Goal: Information Seeking & Learning: Check status

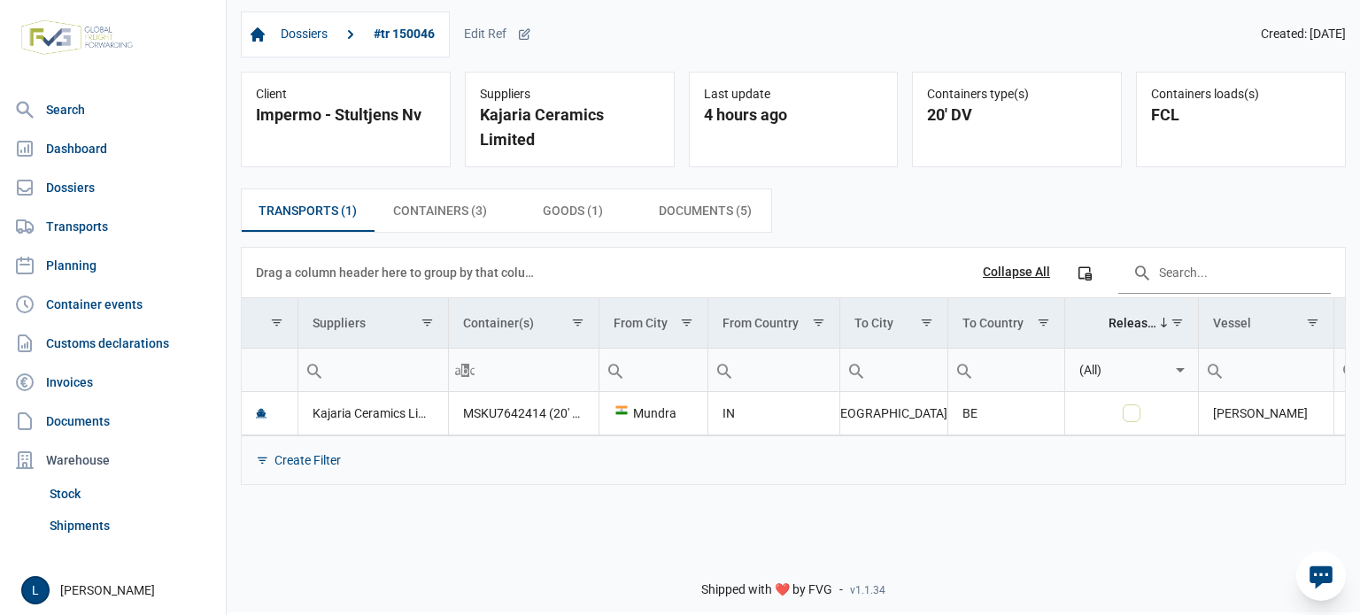
scroll to position [0, 171]
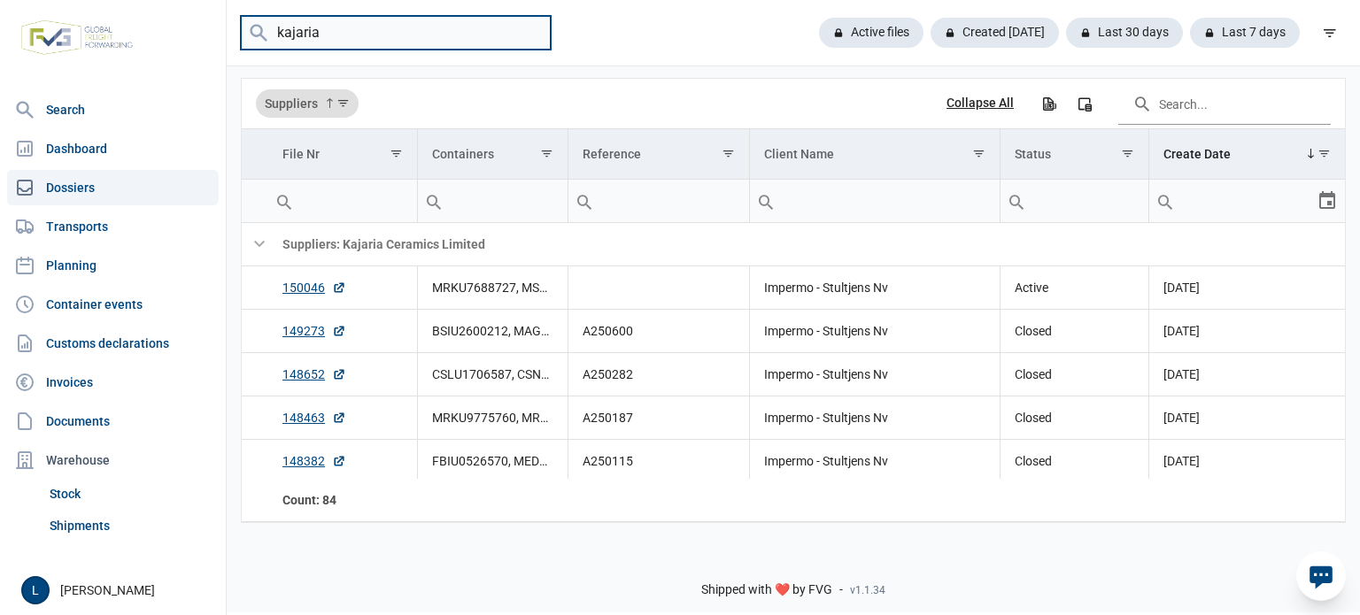
click at [336, 26] on input "kajaria" at bounding box center [396, 33] width 310 height 35
paste input "BEAU-251598-O"
type input "BEAU2515980"
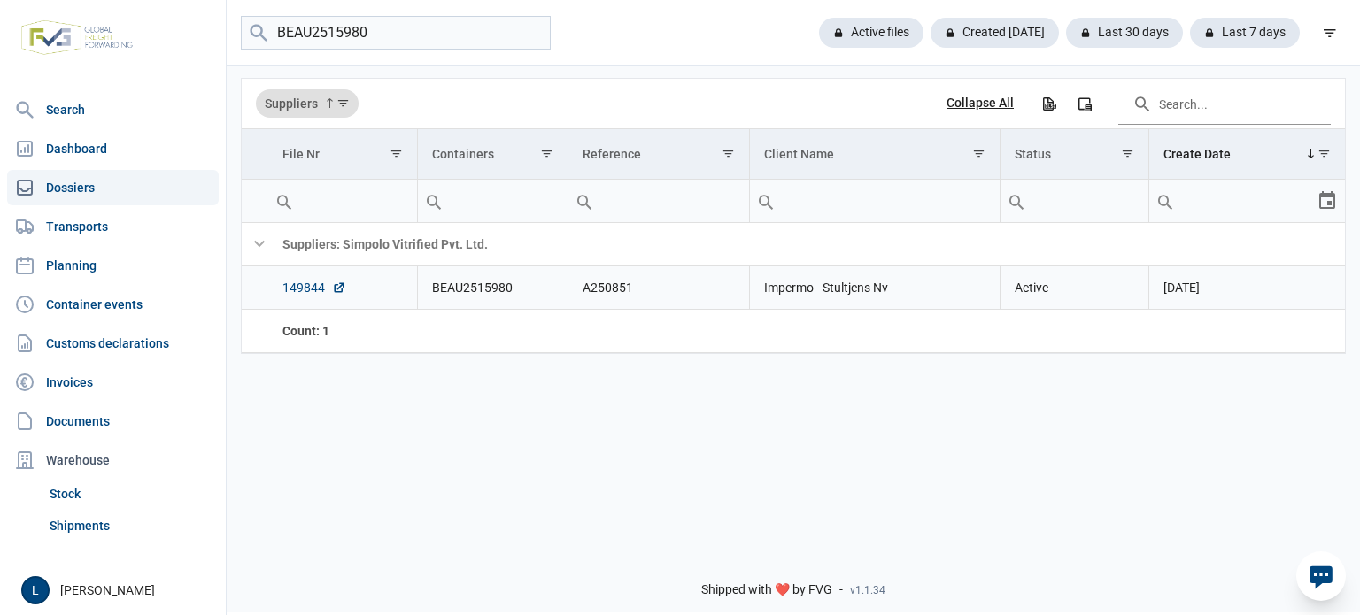
click at [287, 286] on link "149844" at bounding box center [314, 288] width 64 height 18
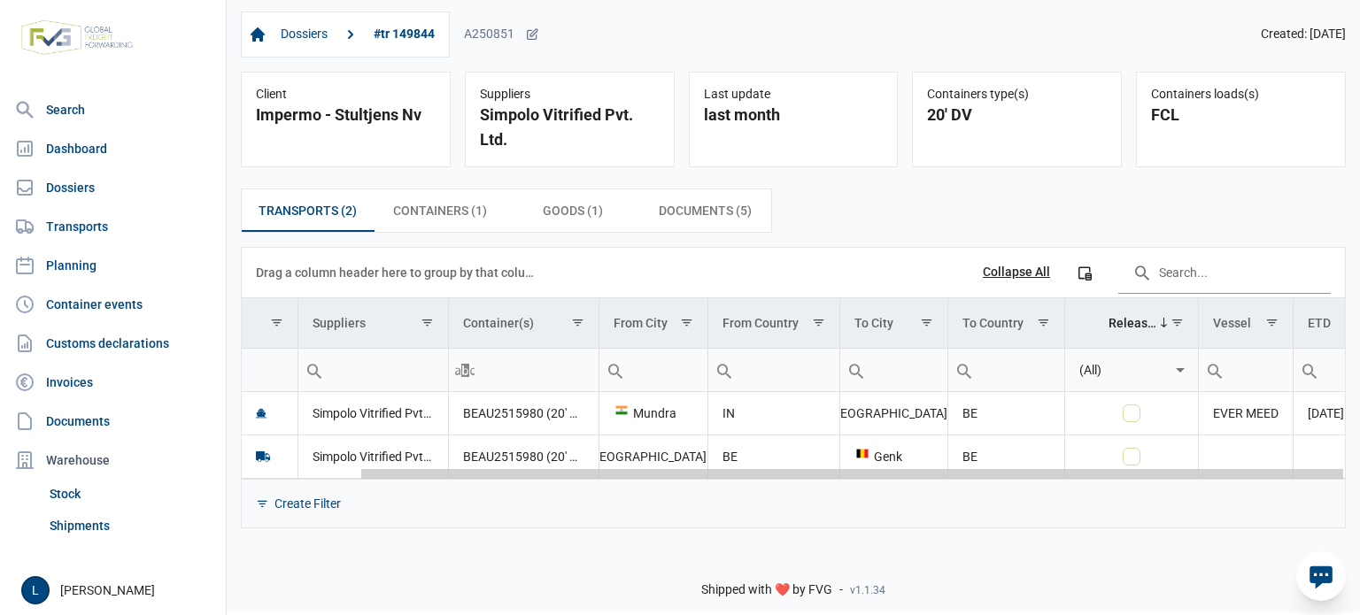
scroll to position [0, 131]
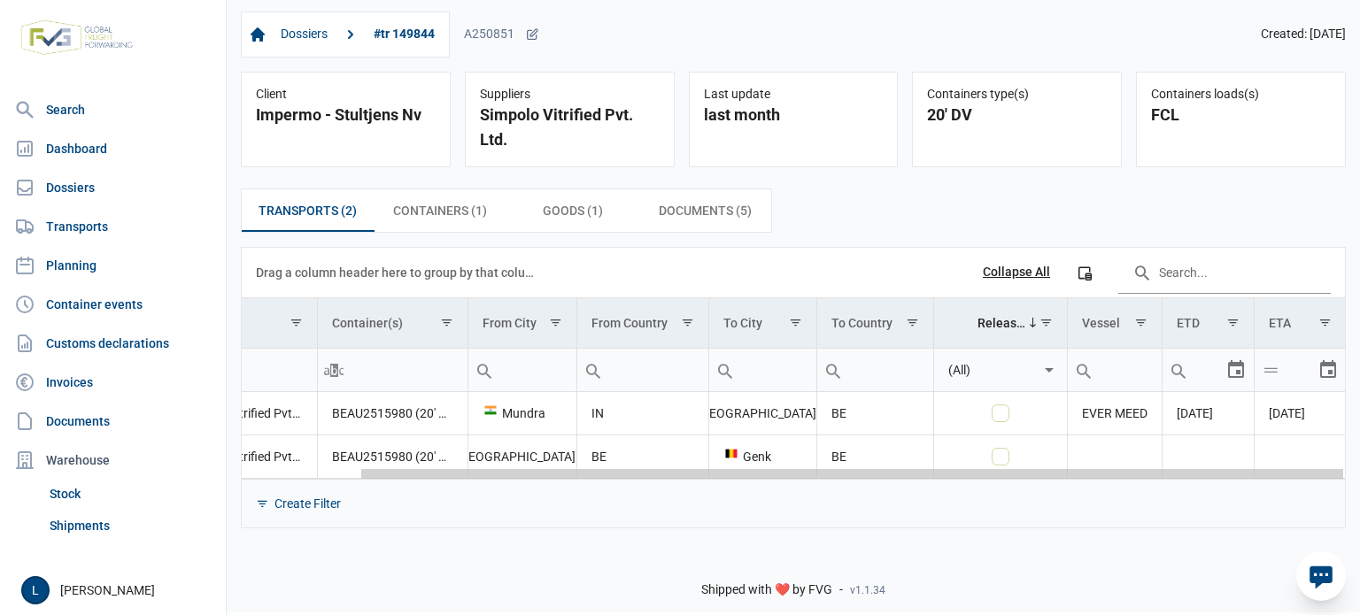
drag, startPoint x: 933, startPoint y: 476, endPoint x: 1242, endPoint y: 476, distance: 309.0
click at [1242, 476] on body "For evaluation purposes only. Redistribution prohibited. Please register an exi…" at bounding box center [680, 276] width 1360 height 615
